Goal: Task Accomplishment & Management: Manage account settings

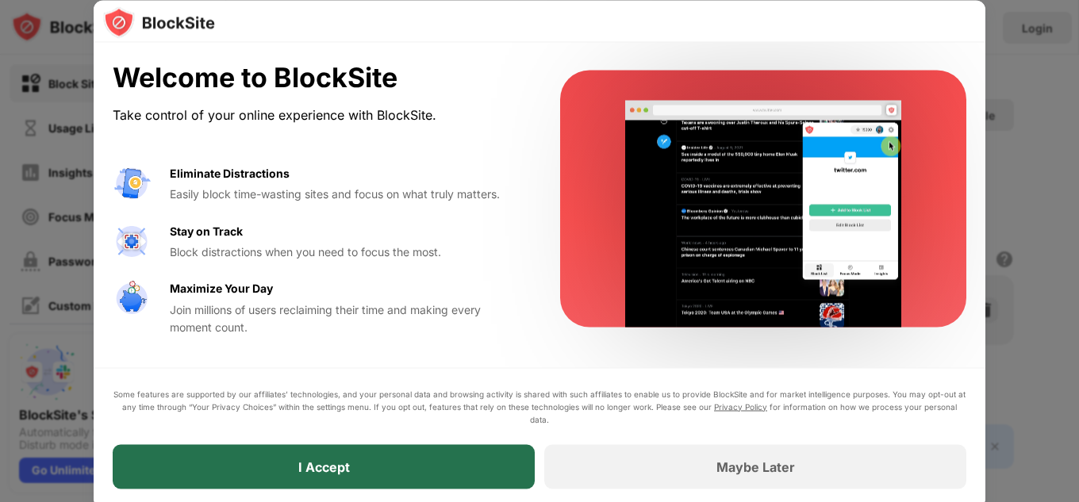
click at [315, 457] on div "I Accept" at bounding box center [324, 466] width 422 height 44
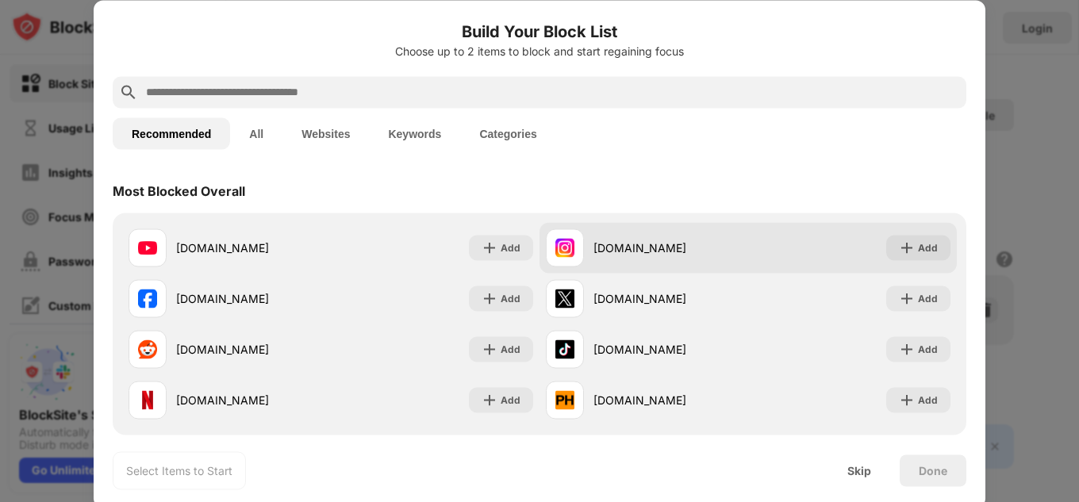
click at [615, 252] on div "instagram.com" at bounding box center [671, 248] width 155 height 17
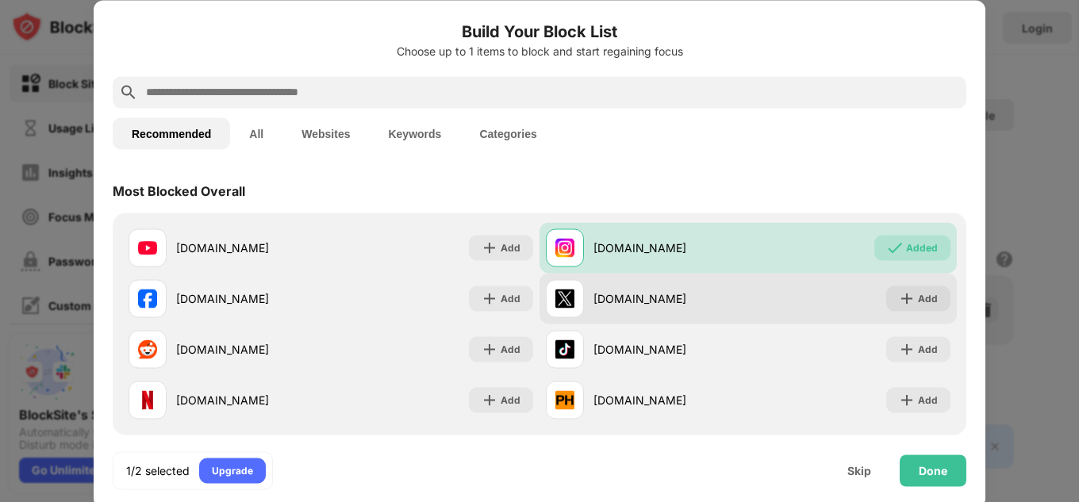
click at [618, 306] on div "x.com" at bounding box center [671, 298] width 155 height 17
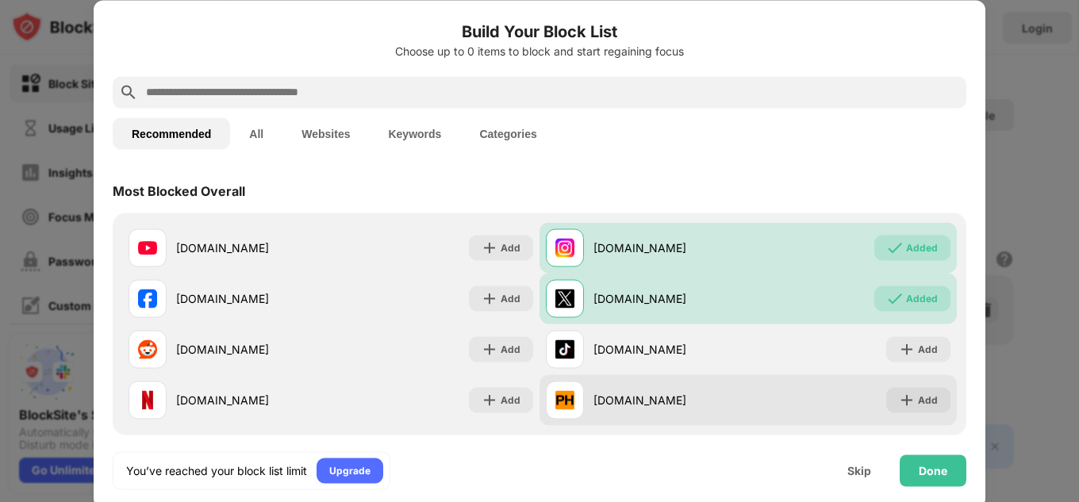
click at [602, 400] on div "pornhub.com" at bounding box center [671, 400] width 155 height 17
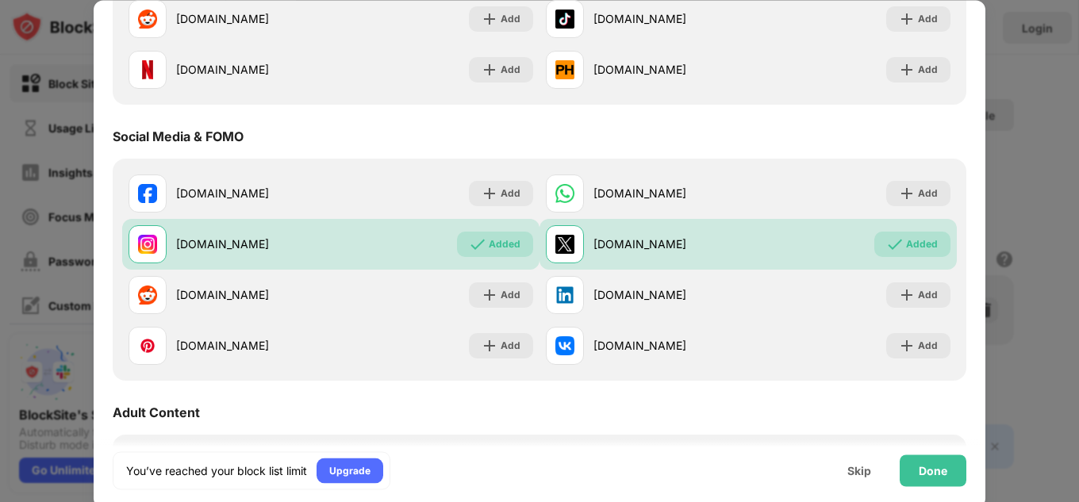
scroll to position [397, 0]
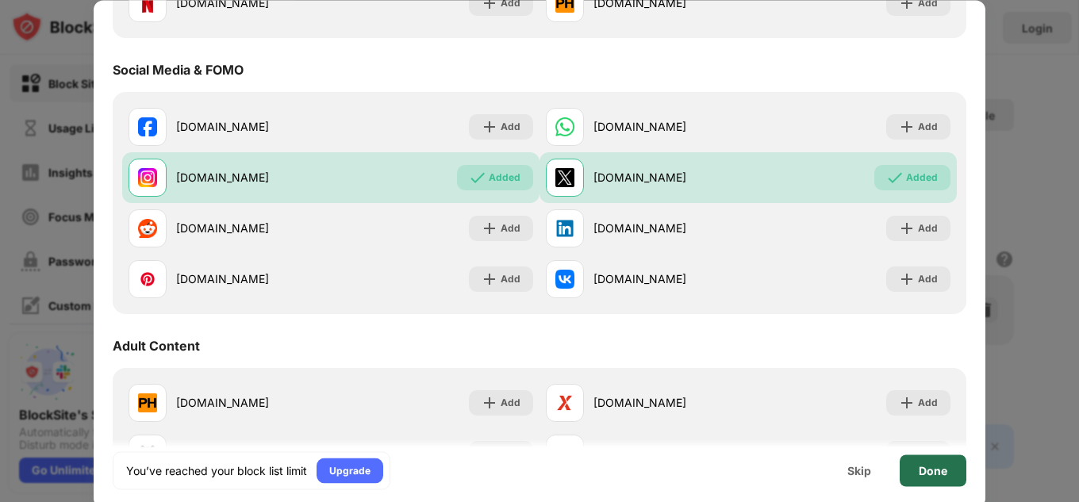
click at [937, 474] on div "Done" at bounding box center [933, 470] width 29 height 13
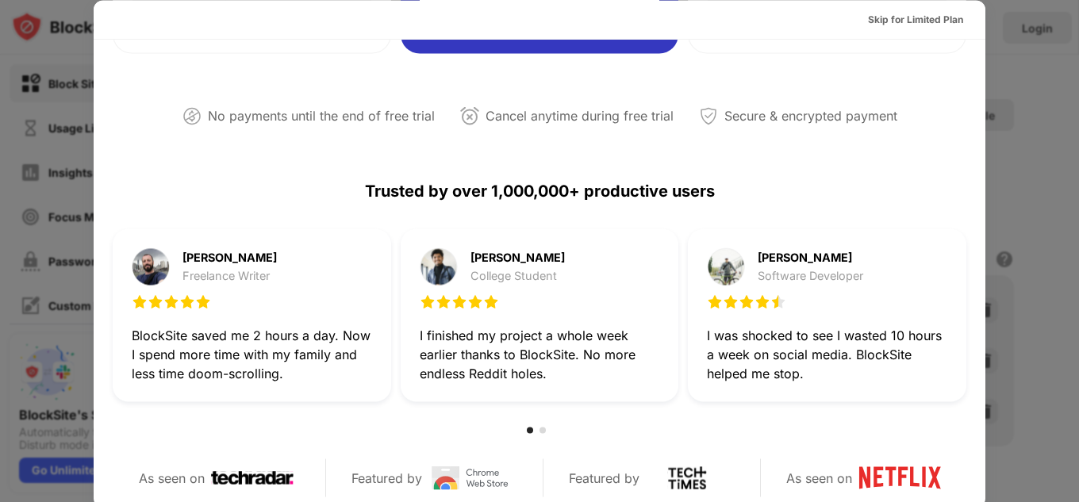
scroll to position [0, 0]
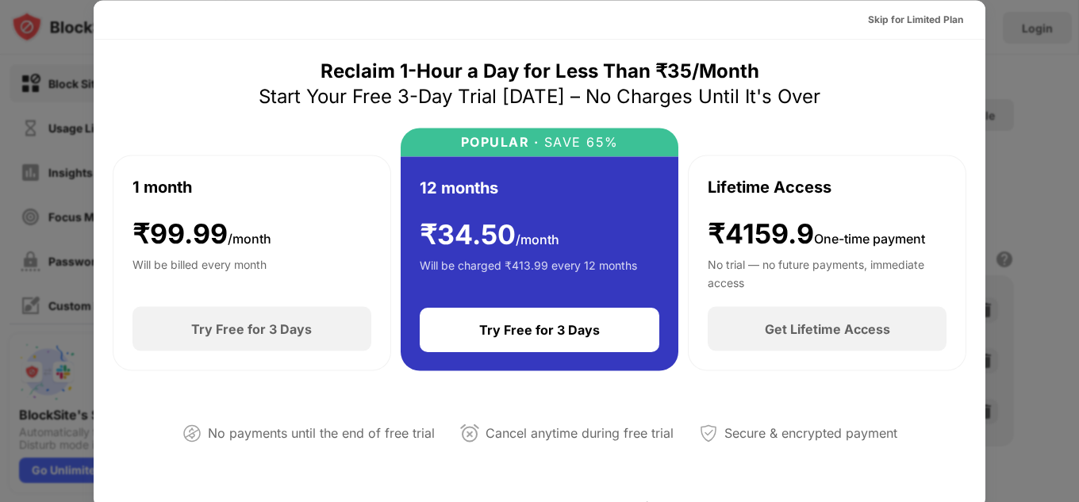
click at [1020, 321] on div at bounding box center [539, 251] width 1079 height 502
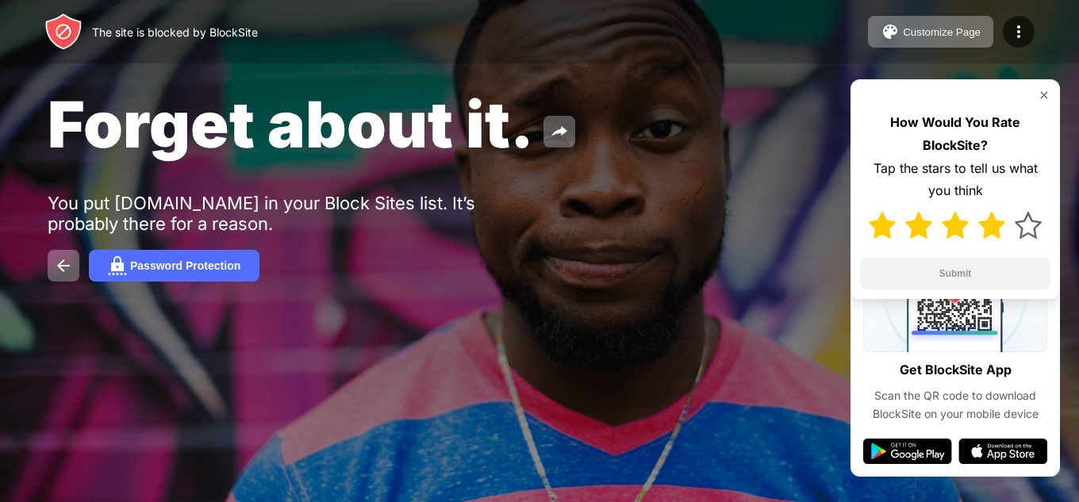
click at [993, 233] on img at bounding box center [992, 225] width 27 height 27
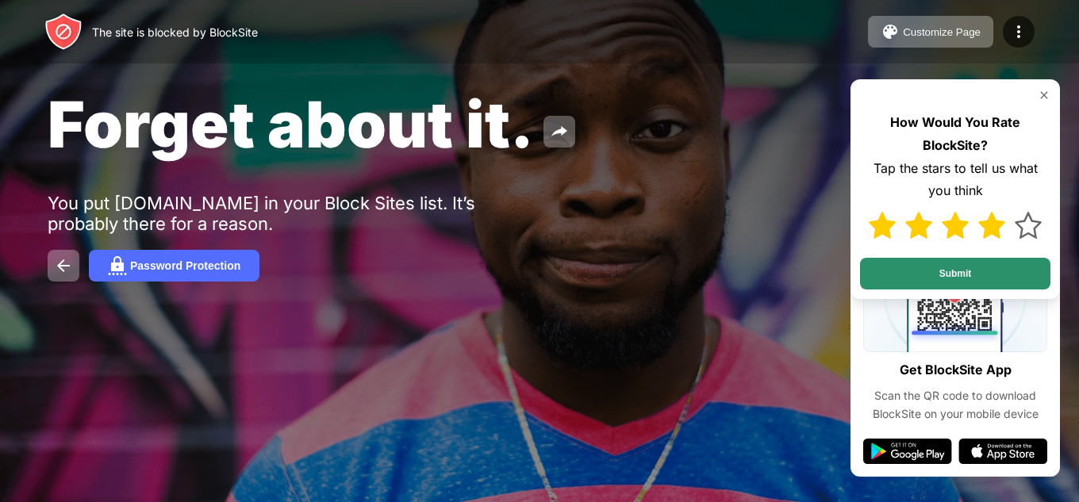
click at [972, 267] on button "Submit" at bounding box center [955, 274] width 190 height 32
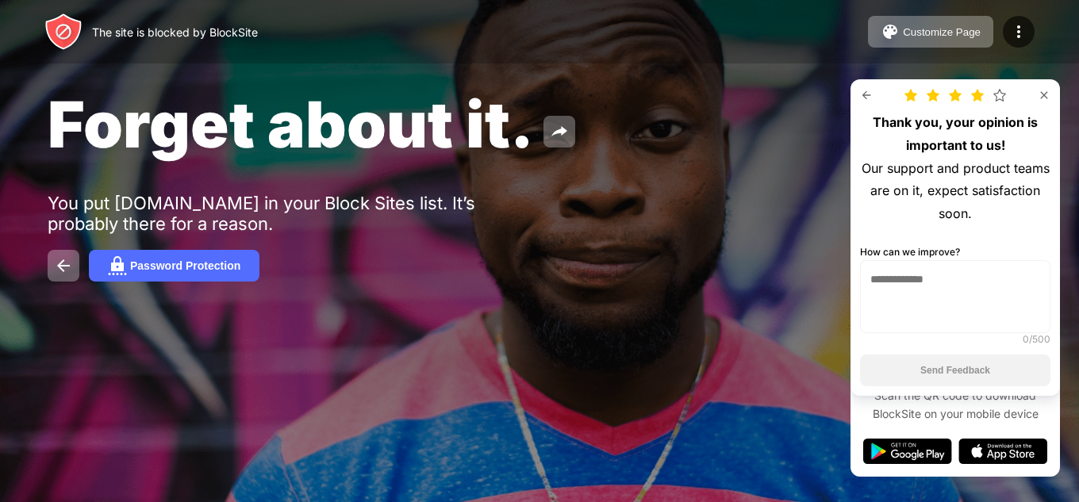
click at [1041, 96] on img at bounding box center [1044, 95] width 13 height 13
